Goal: Information Seeking & Learning: Learn about a topic

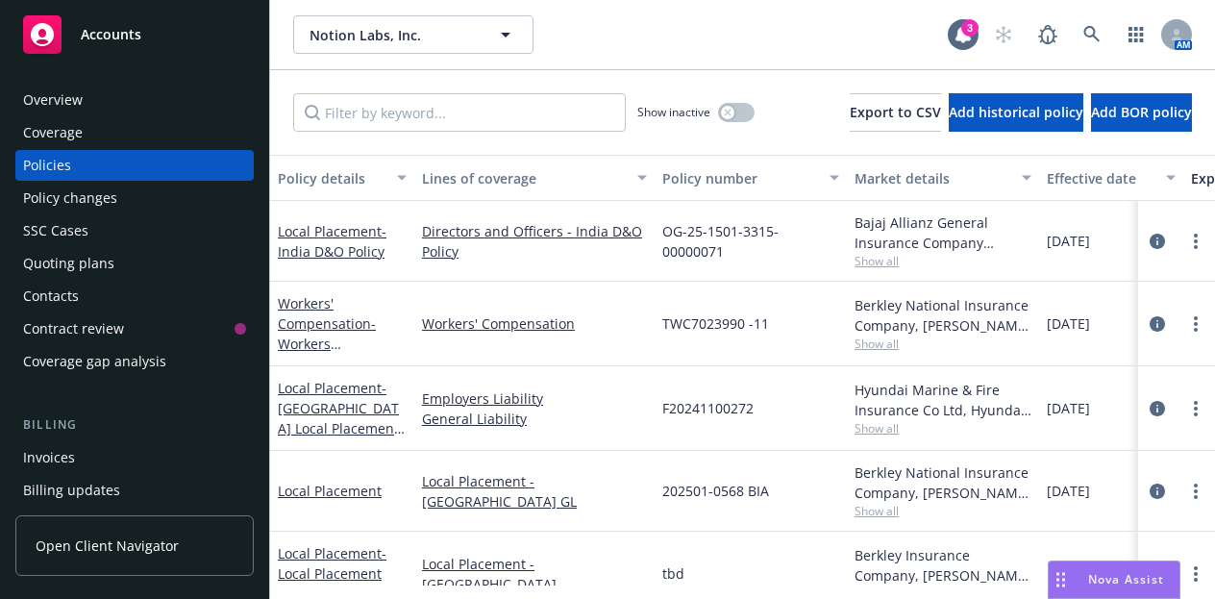
click at [58, 104] on div "Overview" at bounding box center [53, 100] width 60 height 31
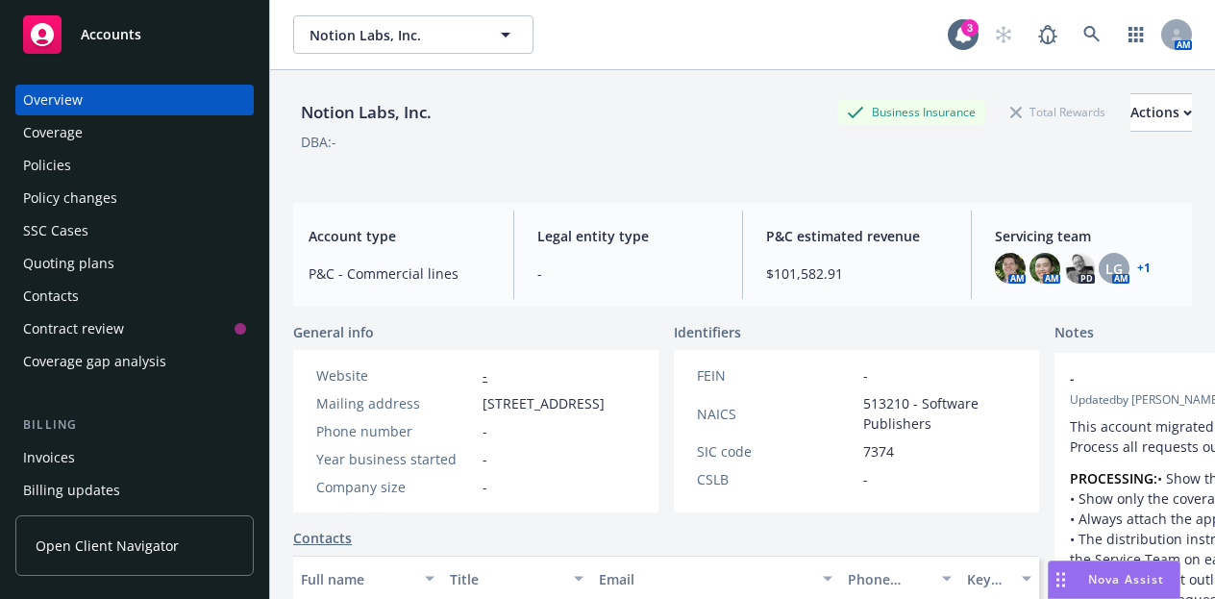
click at [1050, 233] on span "Servicing team" at bounding box center [1085, 236] width 182 height 20
click at [1139, 267] on link "+ 1" at bounding box center [1143, 268] width 13 height 12
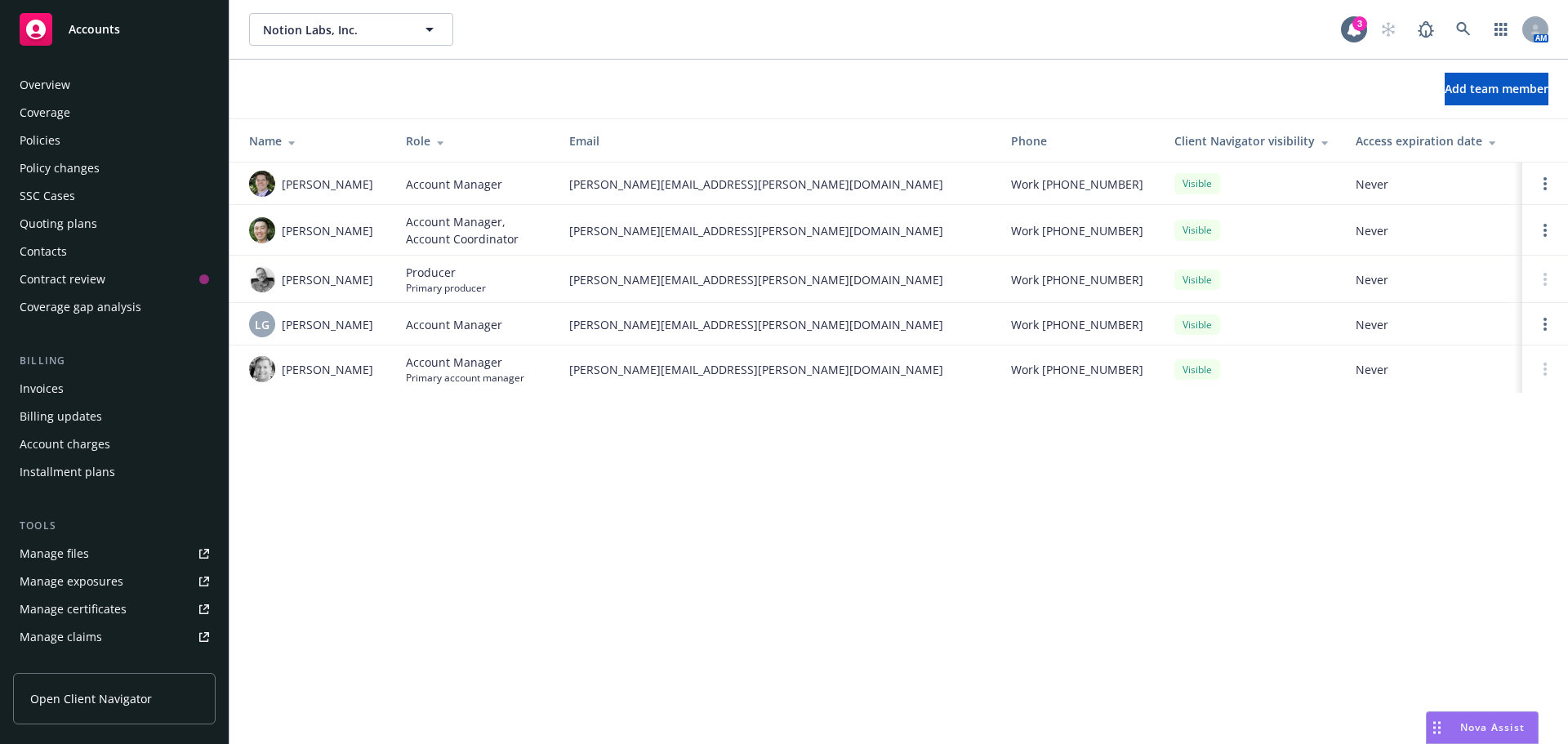
click at [51, 139] on div "Policies" at bounding box center [40, 140] width 41 height 26
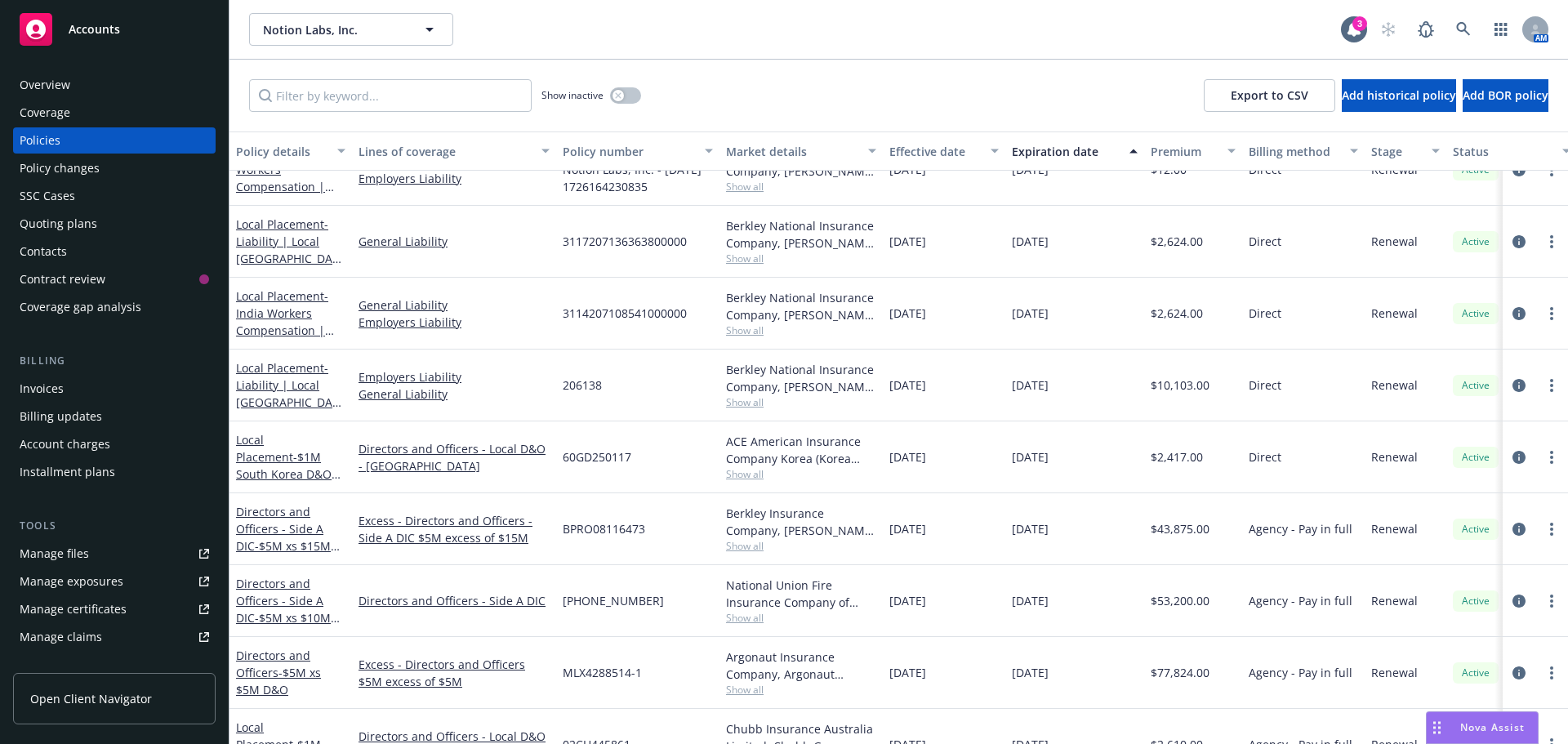
scroll to position [870, 0]
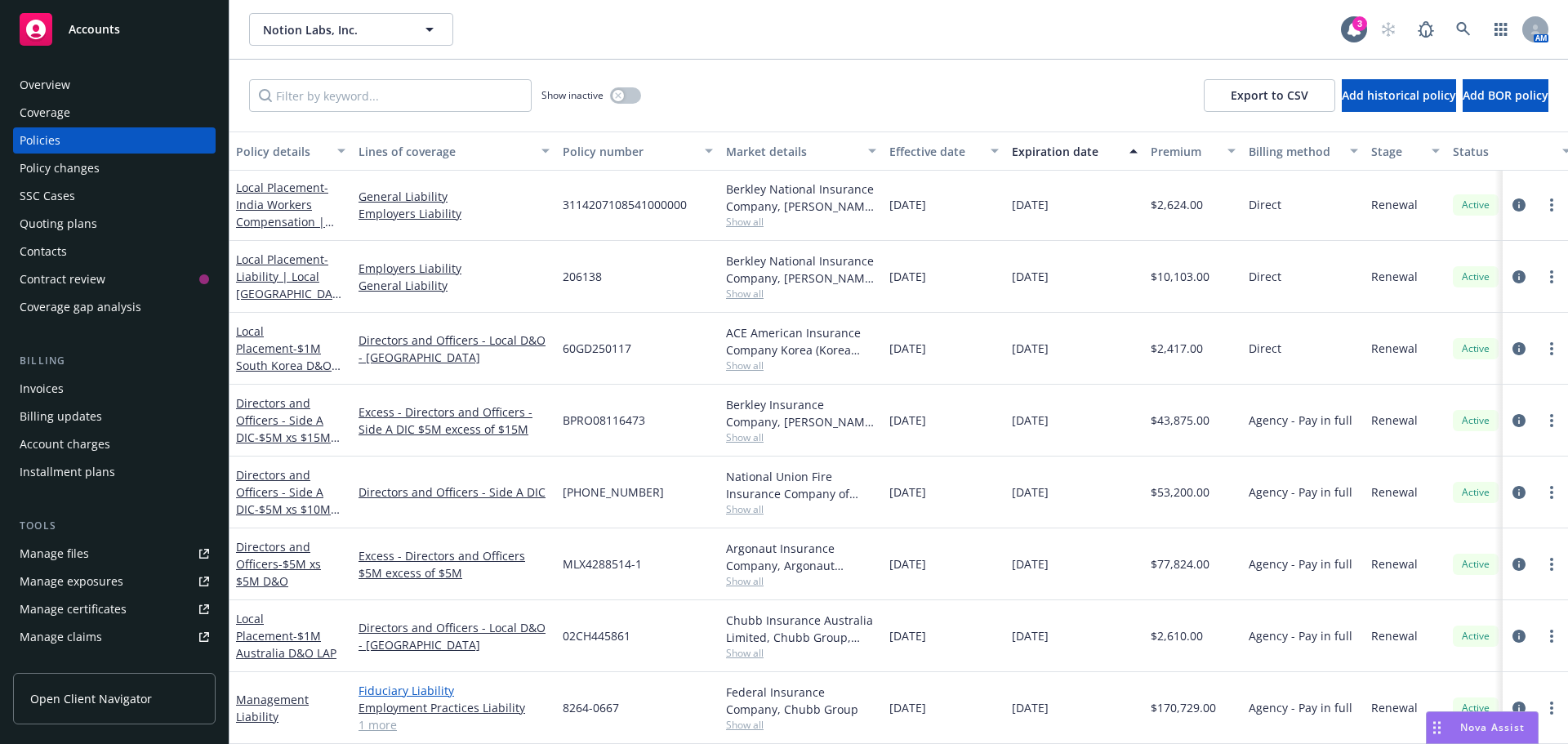
click at [427, 508] on link "Fiduciary Liability" at bounding box center [454, 690] width 191 height 17
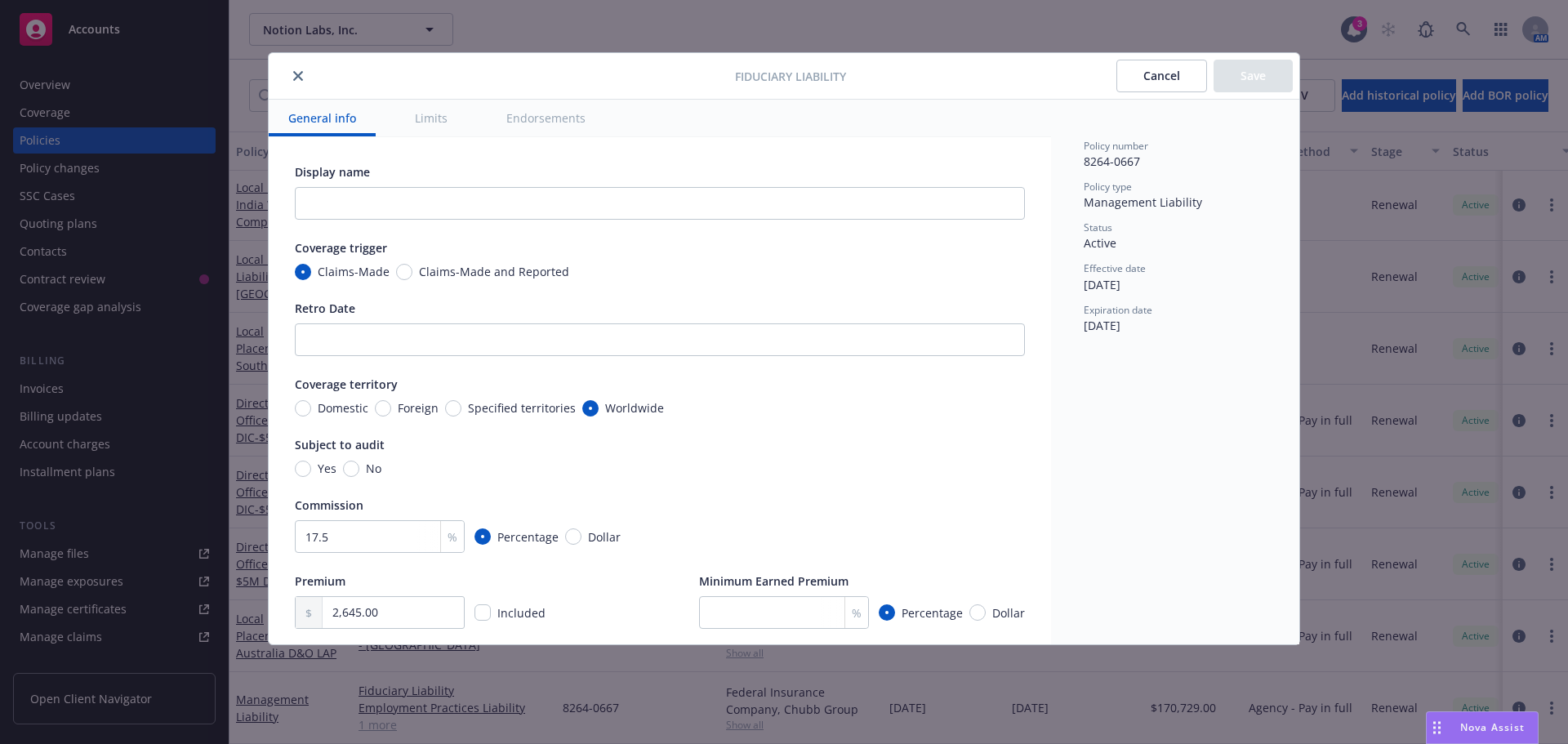
click at [284, 508] on div "Fiduciary Liability Cancel Save General info Limits Endorsements Display name C…" at bounding box center [784, 372] width 1568 height 744
click at [297, 73] on icon "close" at bounding box center [298, 77] width 10 height 10
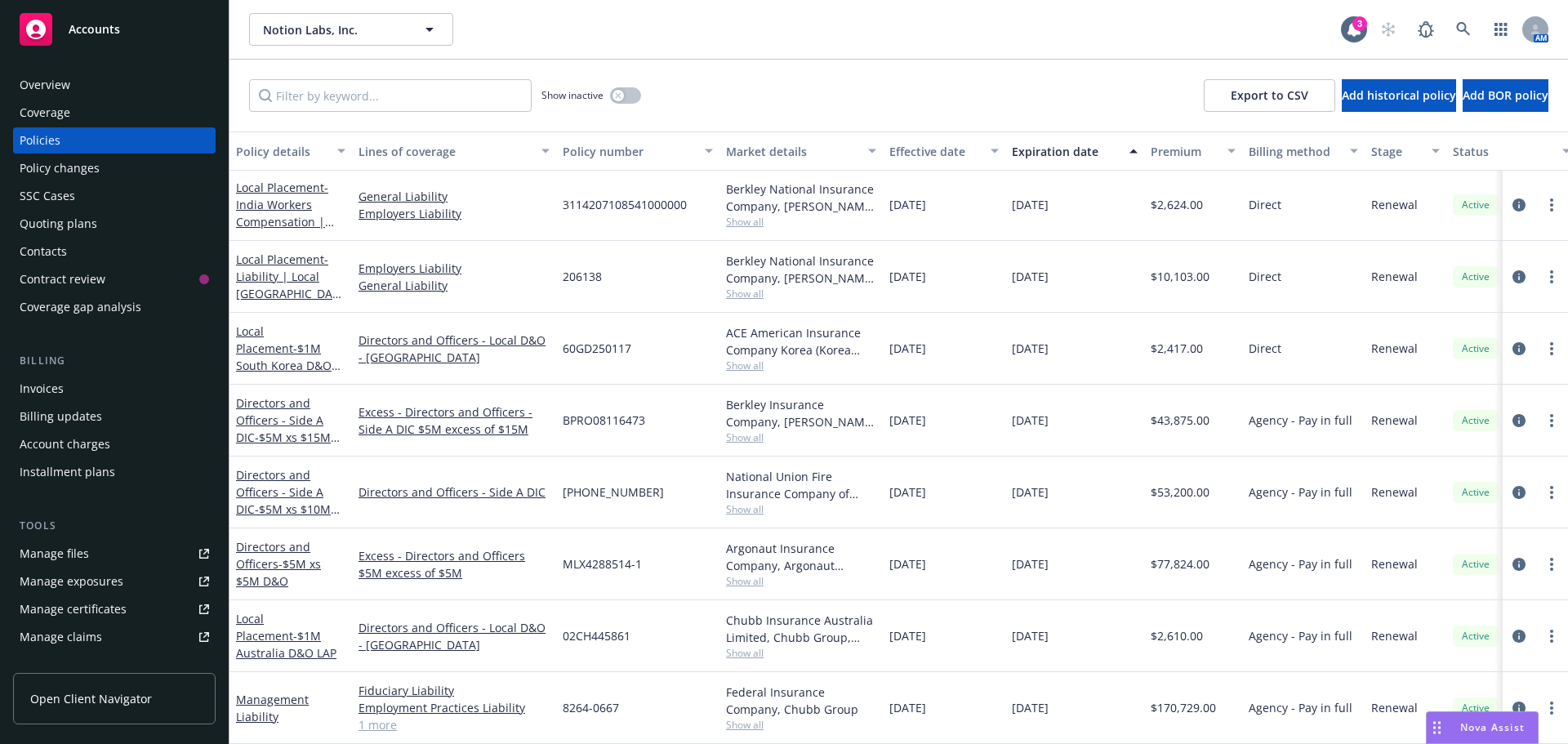
click at [389, 508] on link "Employment Practices Liability" at bounding box center [454, 707] width 191 height 17
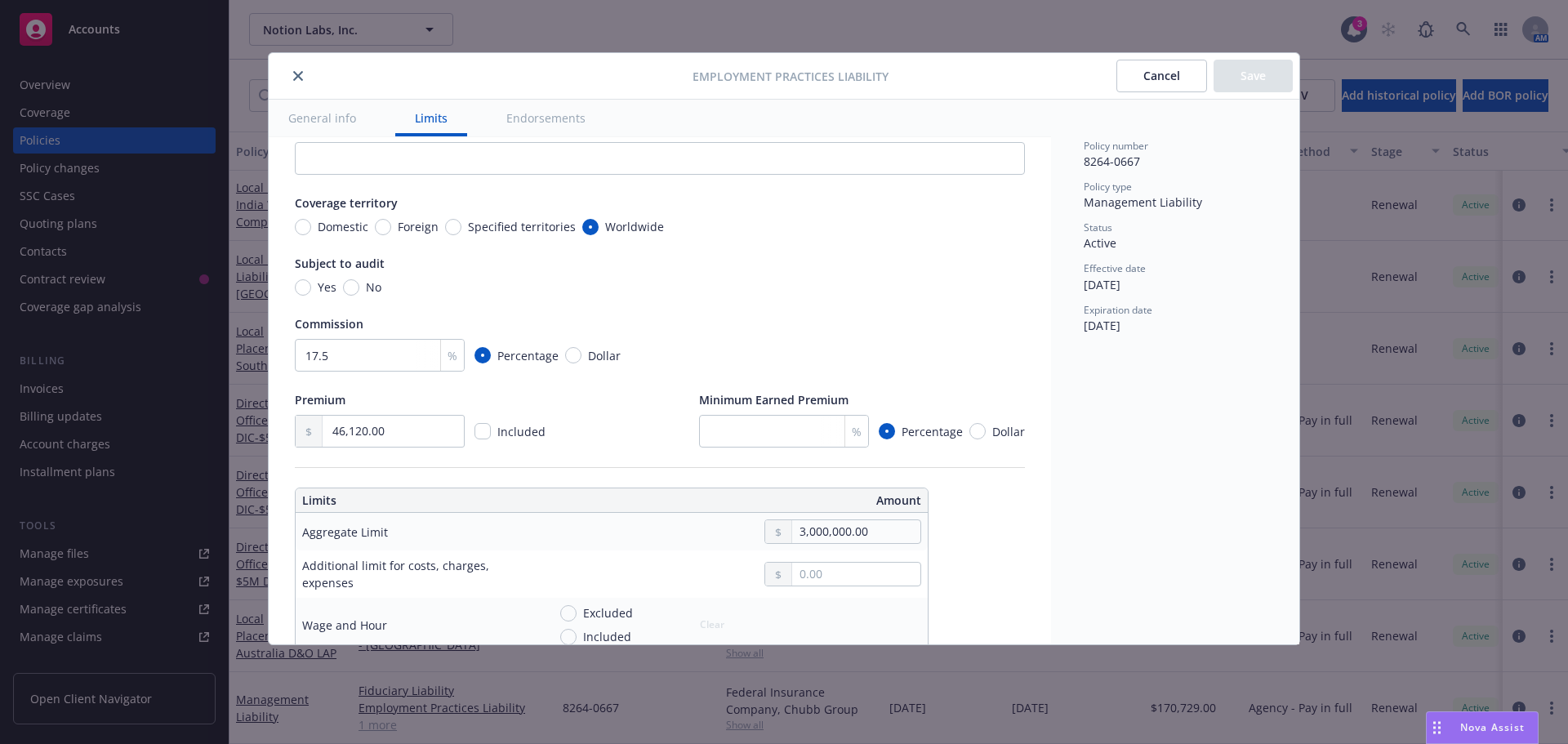
scroll to position [219, 0]
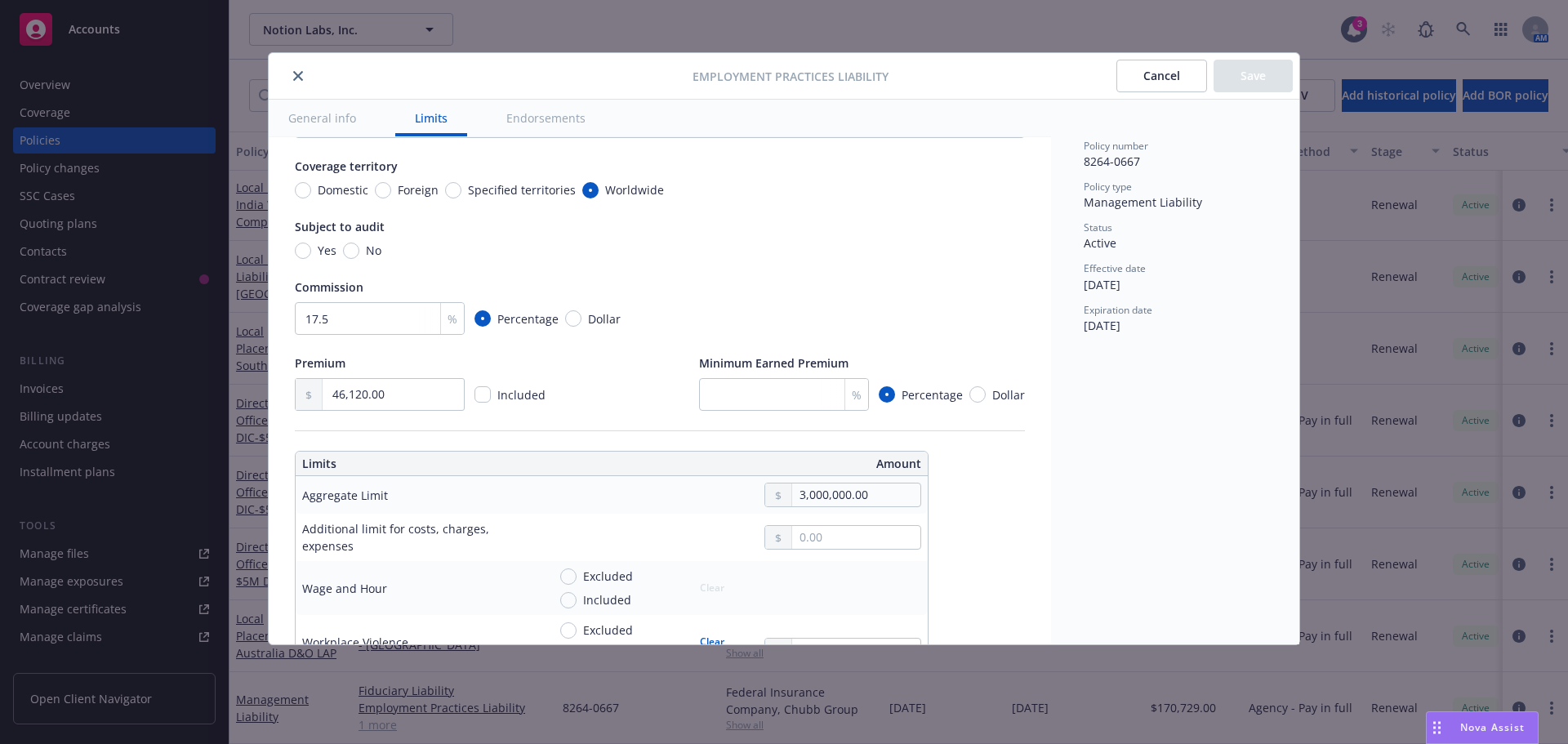
click at [1032, 508] on div "Employment Practices Liability Cancel Save General info Limits Endorsements Dis…" at bounding box center [784, 372] width 1568 height 744
click at [1032, 70] on button "Cancel" at bounding box center [1161, 76] width 91 height 32
